Goal: Information Seeking & Learning: Find specific page/section

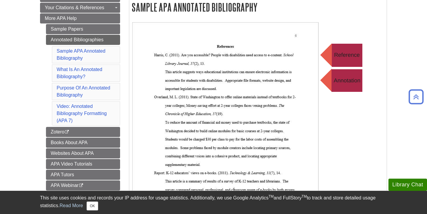
scroll to position [118, 0]
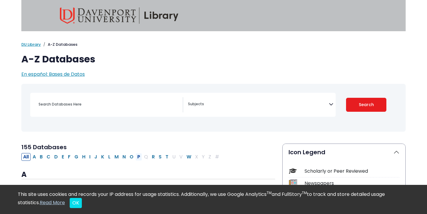
click at [139, 158] on button "P" at bounding box center [139, 157] width 7 height 8
select select "Database Subject Filter"
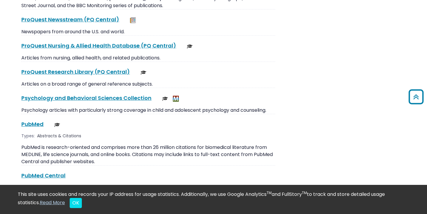
scroll to position [882, 0]
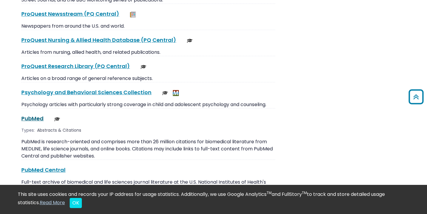
click at [41, 114] on link "PubMed This link opens in a new window" at bounding box center [32, 117] width 22 height 7
